Goal: Find specific page/section: Find specific page/section

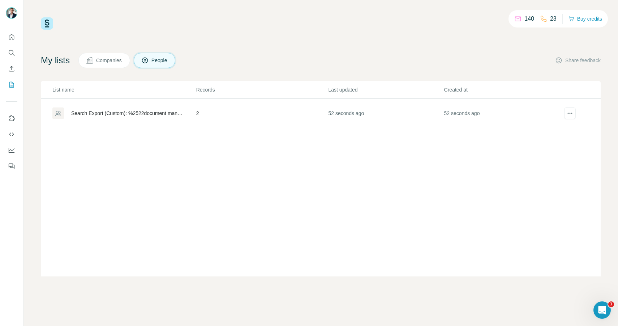
drag, startPoint x: 95, startPoint y: 109, endPoint x: 90, endPoint y: 112, distance: 6.0
click at [90, 112] on div "Search Export (Custom): %2522document management%2522 OR %2522legal document ma…" at bounding box center [127, 113] width 113 height 7
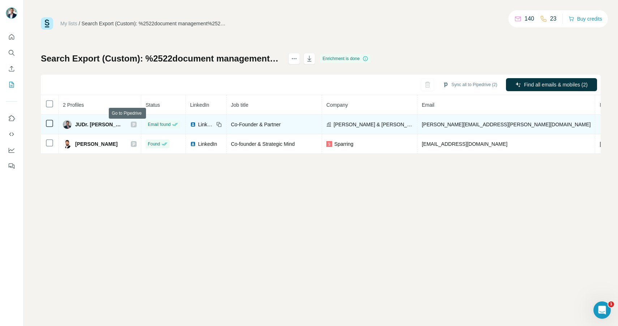
click at [132, 123] on icon at bounding box center [134, 125] width 4 height 6
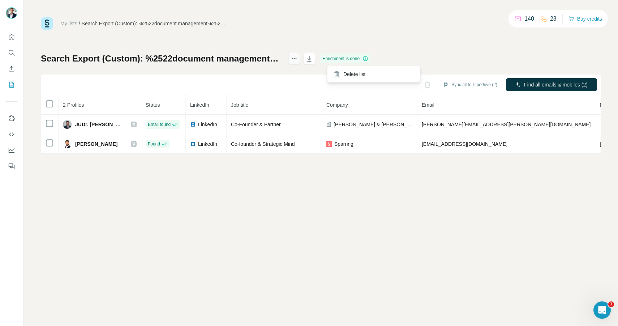
click at [298, 60] on icon "actions" at bounding box center [294, 58] width 7 height 7
click at [387, 31] on div "My lists / Search Export (Custom): %2522document management%2522 OR %2522legal …" at bounding box center [321, 85] width 560 height 136
click at [12, 121] on icon "Use Surfe on LinkedIn" at bounding box center [12, 118] width 6 height 6
click at [11, 139] on button "Use Surfe API" at bounding box center [12, 134] width 12 height 13
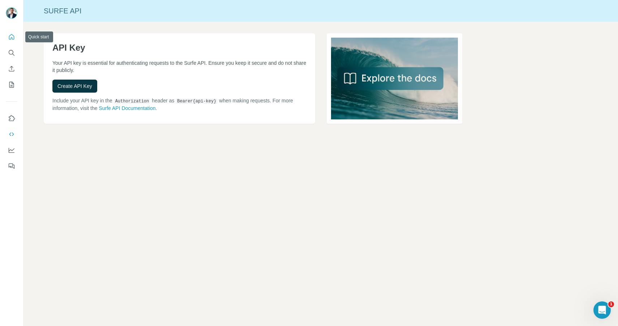
click at [13, 35] on icon "Quick start" at bounding box center [11, 36] width 7 height 7
